Goal: Check status: Check status

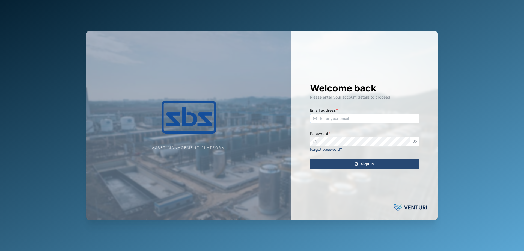
type input "[PERSON_NAME][EMAIL_ADDRESS][DOMAIN_NAME]"
click at [372, 164] on span "Sign In" at bounding box center [367, 163] width 13 height 9
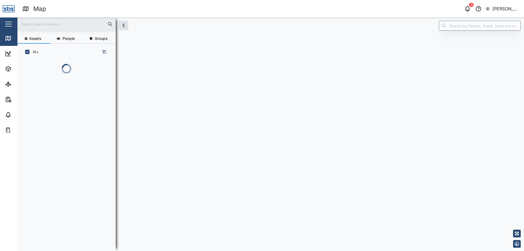
scroll to position [184, 85]
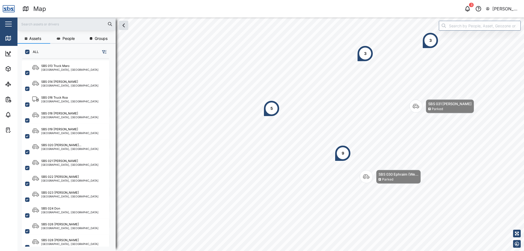
scroll to position [396, 0]
click at [62, 197] on div "[GEOGRAPHIC_DATA], [GEOGRAPHIC_DATA]" at bounding box center [69, 195] width 57 height 3
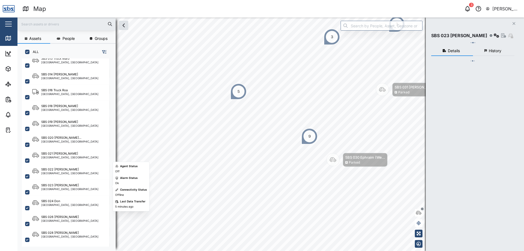
scroll to position [409, 0]
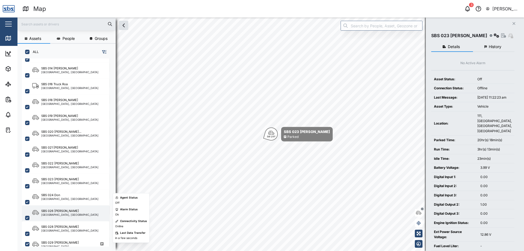
click at [72, 214] on div "[GEOGRAPHIC_DATA], [GEOGRAPHIC_DATA]" at bounding box center [69, 214] width 57 height 3
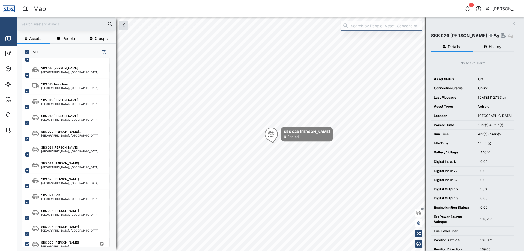
click at [493, 49] on button "History" at bounding box center [494, 47] width 42 height 10
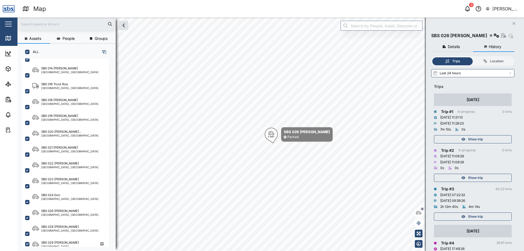
click at [484, 138] on div "Show trip" at bounding box center [471, 139] width 71 height 8
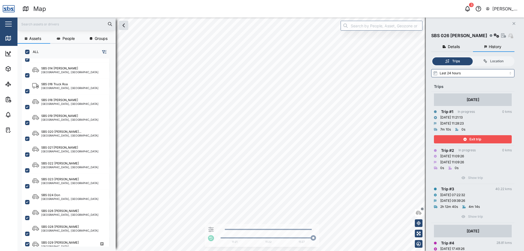
click at [484, 138] on div "Exit trip" at bounding box center [471, 139] width 71 height 8
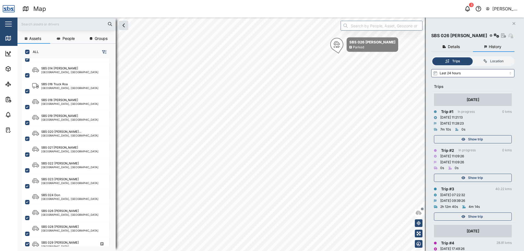
click at [484, 180] on div "Show trip" at bounding box center [471, 178] width 71 height 8
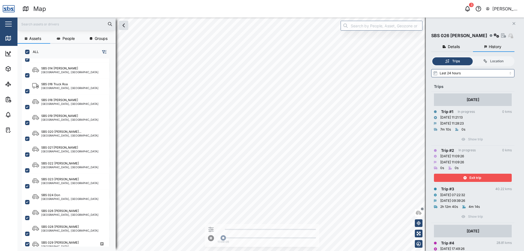
click at [484, 180] on div "Exit trip" at bounding box center [471, 178] width 71 height 8
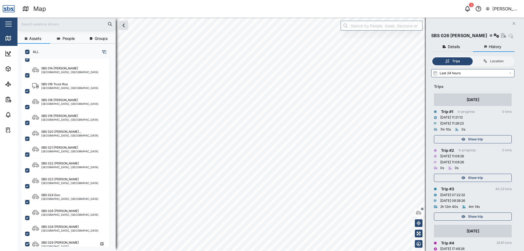
click at [480, 215] on span "Show trip" at bounding box center [475, 216] width 15 height 8
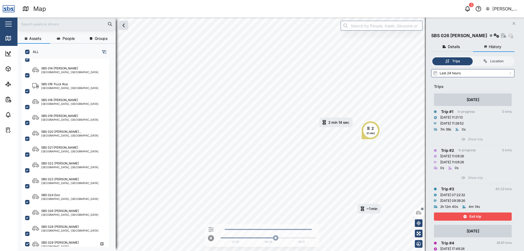
click at [480, 215] on span "Exit trip" at bounding box center [475, 216] width 12 height 8
